Goal: Task Accomplishment & Management: Complete application form

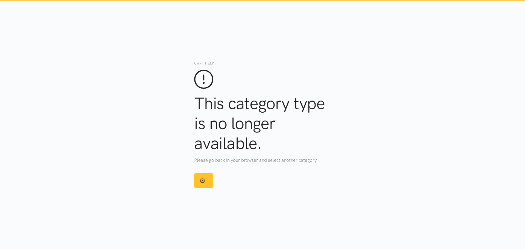
click at [203, 180] on icon at bounding box center [202, 180] width 5 height 5
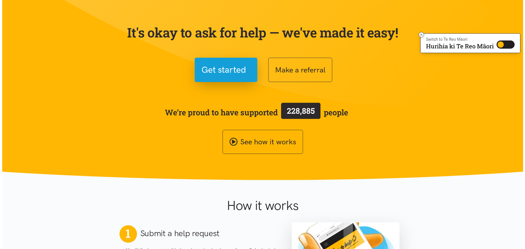
scroll to position [38, 0]
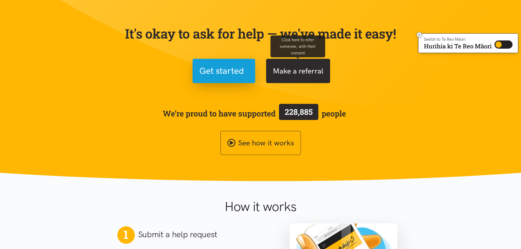
click at [316, 67] on button "Make a referral" at bounding box center [298, 71] width 64 height 24
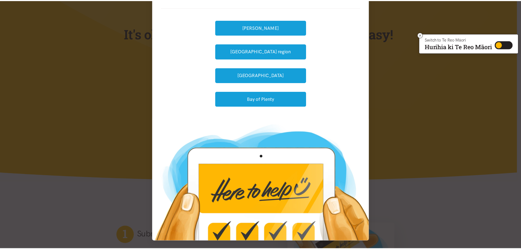
scroll to position [0, 0]
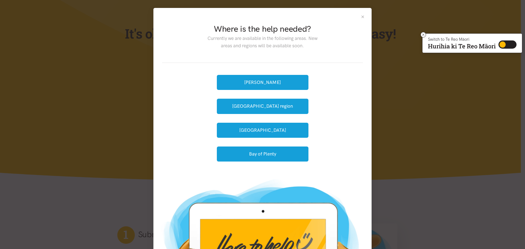
click at [361, 16] on button "Close" at bounding box center [363, 16] width 5 height 5
